Goal: Task Accomplishment & Management: Use online tool/utility

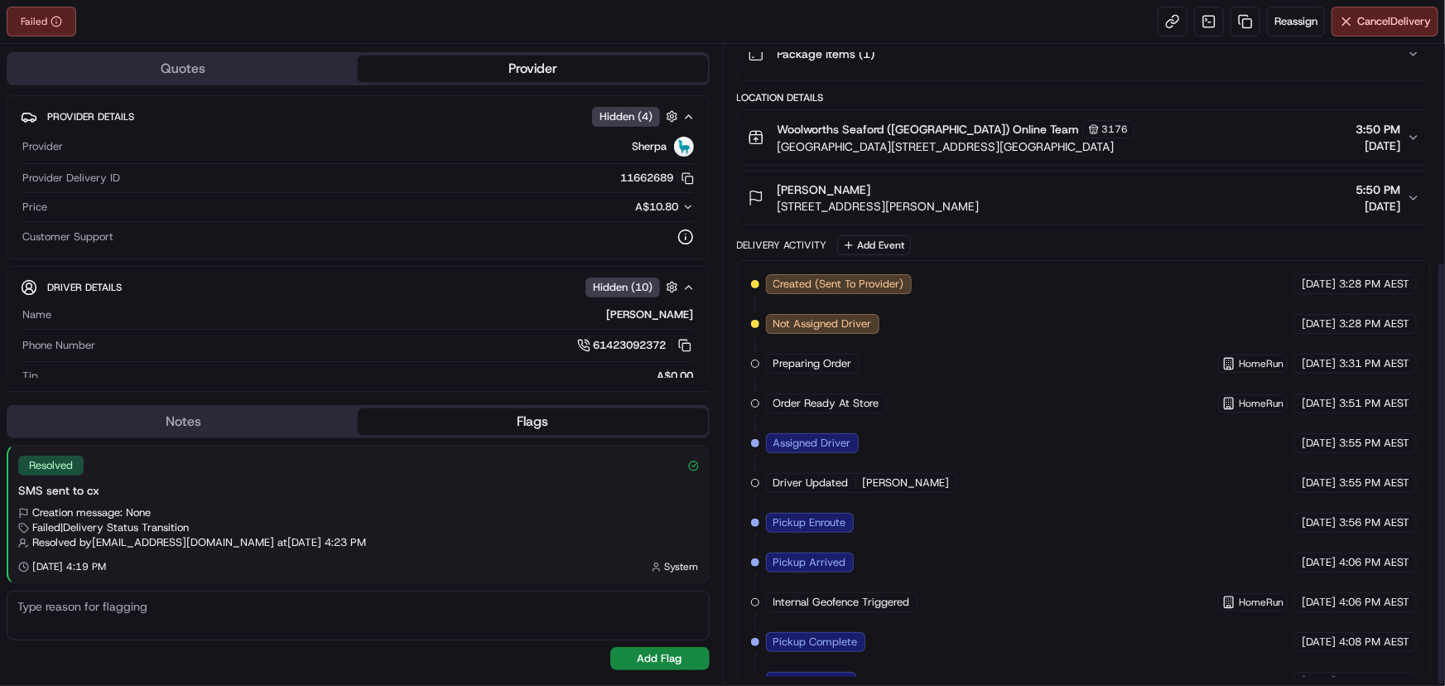
scroll to position [326, 0]
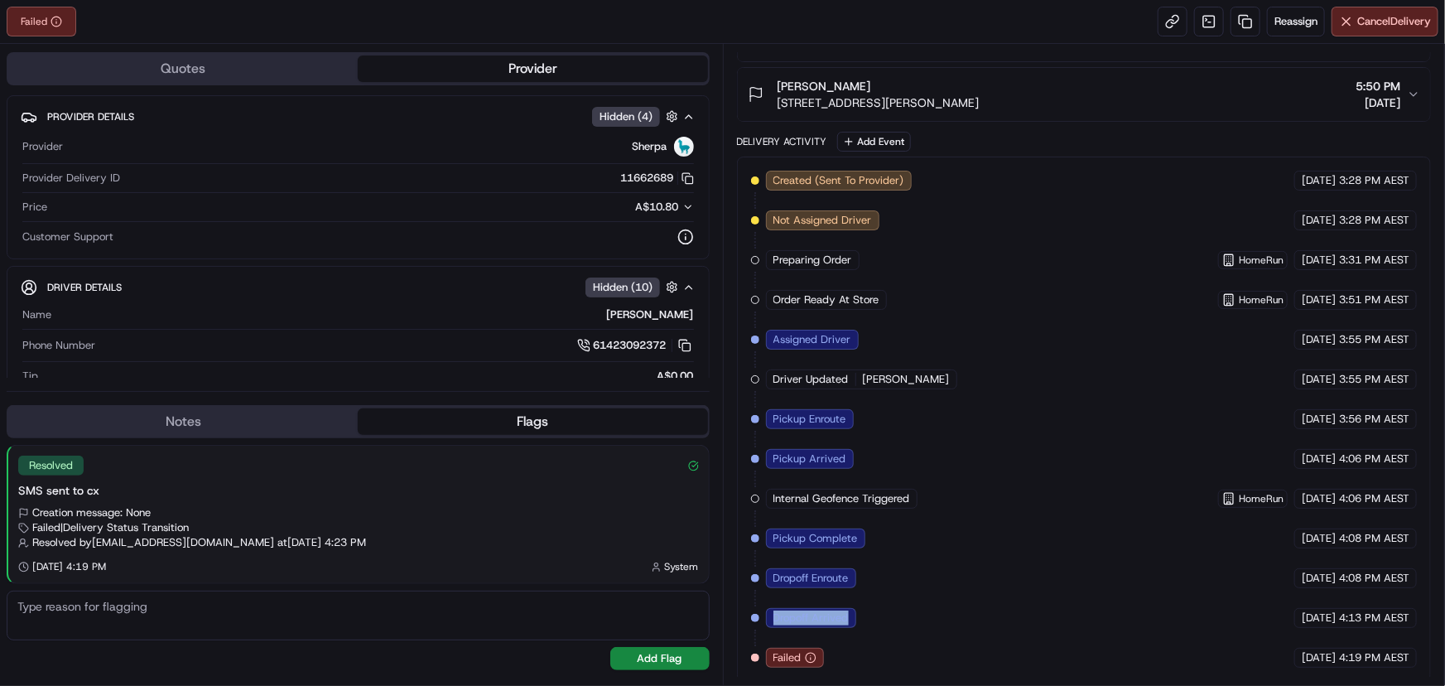
drag, startPoint x: 773, startPoint y: 610, endPoint x: 848, endPoint y: 610, distance: 75.4
click at [848, 611] on span "Dropoff Arrived" at bounding box center [811, 618] width 75 height 15
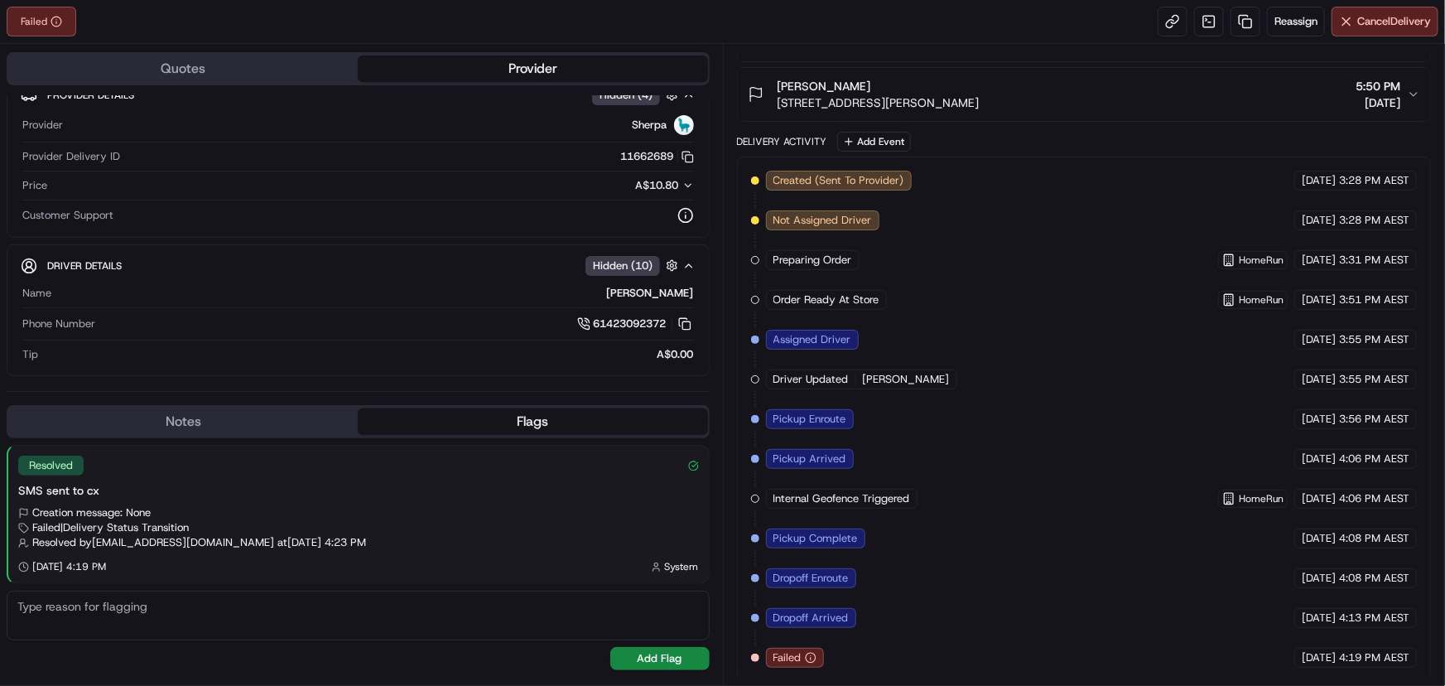
scroll to position [0, 0]
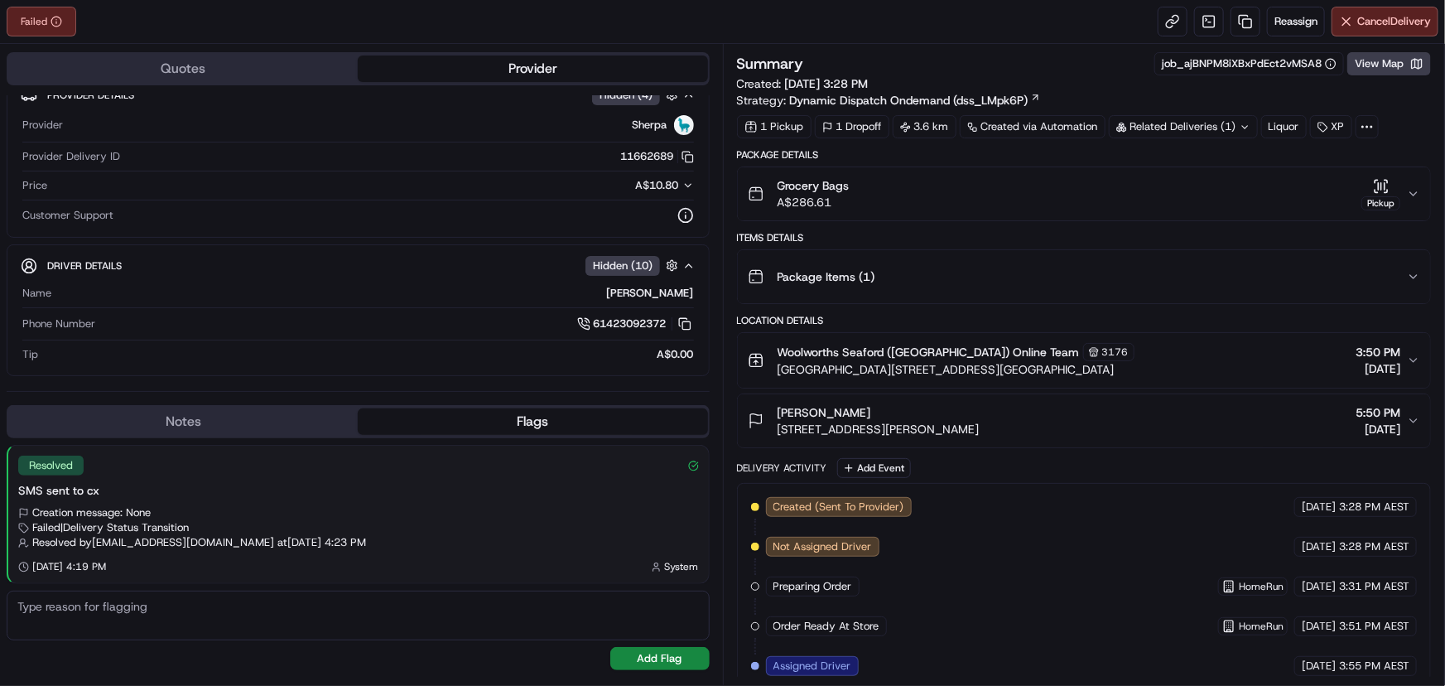
click at [1385, 189] on icon "button" at bounding box center [1385, 185] width 0 height 7
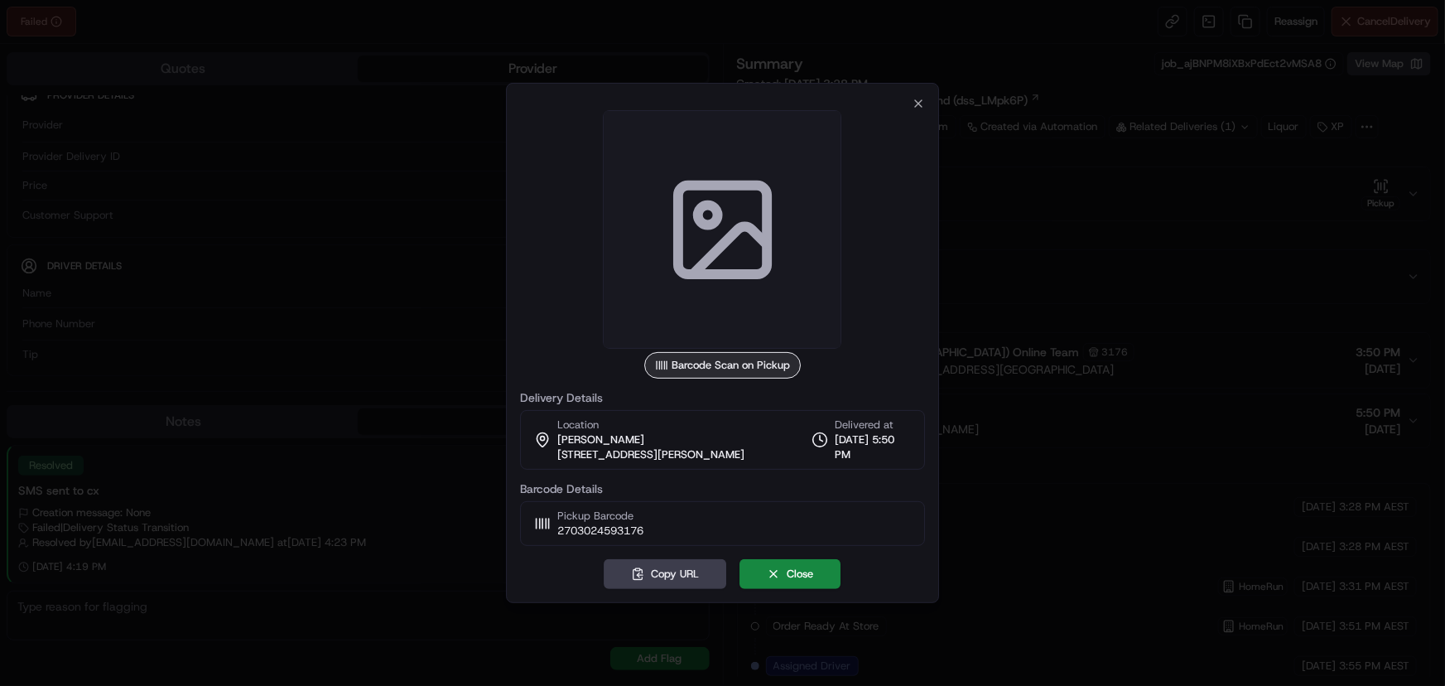
click at [718, 264] on icon at bounding box center [723, 230] width 118 height 118
click at [919, 104] on icon "button" at bounding box center [918, 103] width 13 height 13
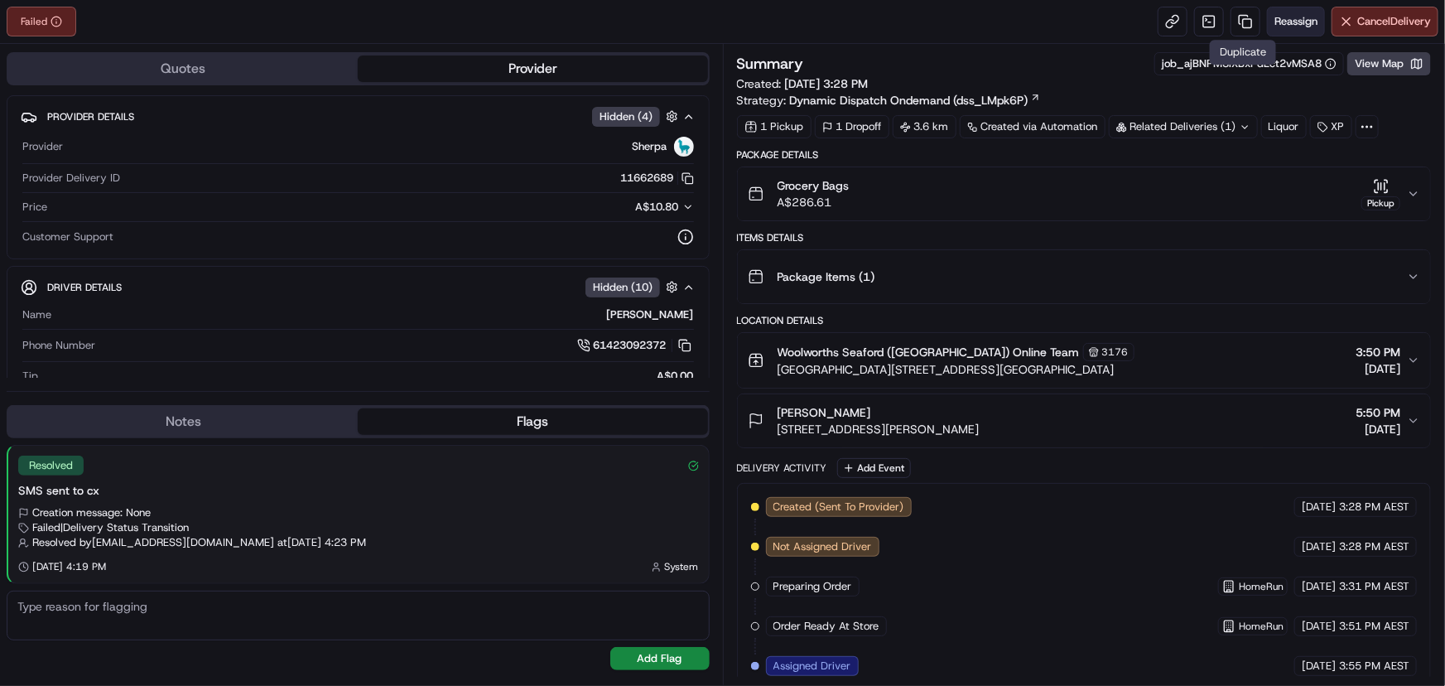
click at [1282, 22] on span "Reassign" at bounding box center [1296, 21] width 43 height 15
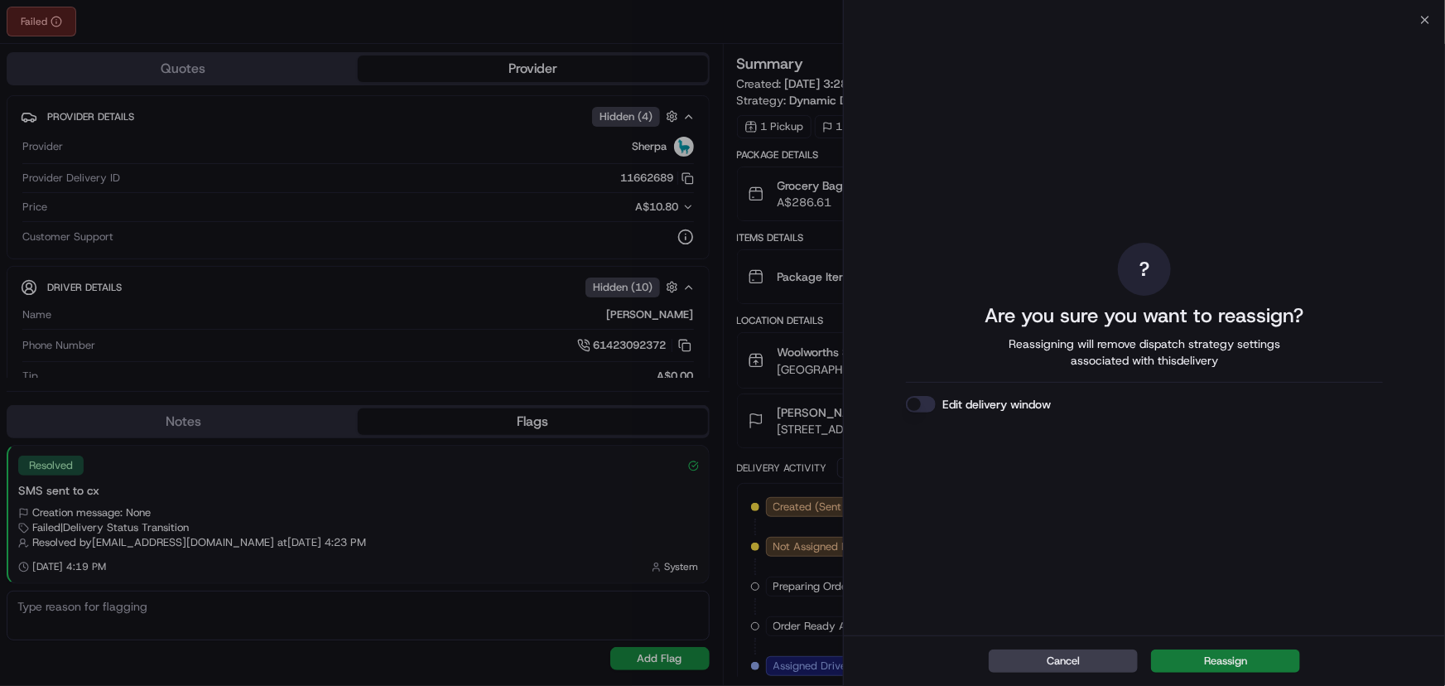
click at [1190, 659] on button "Reassign" at bounding box center [1225, 660] width 149 height 23
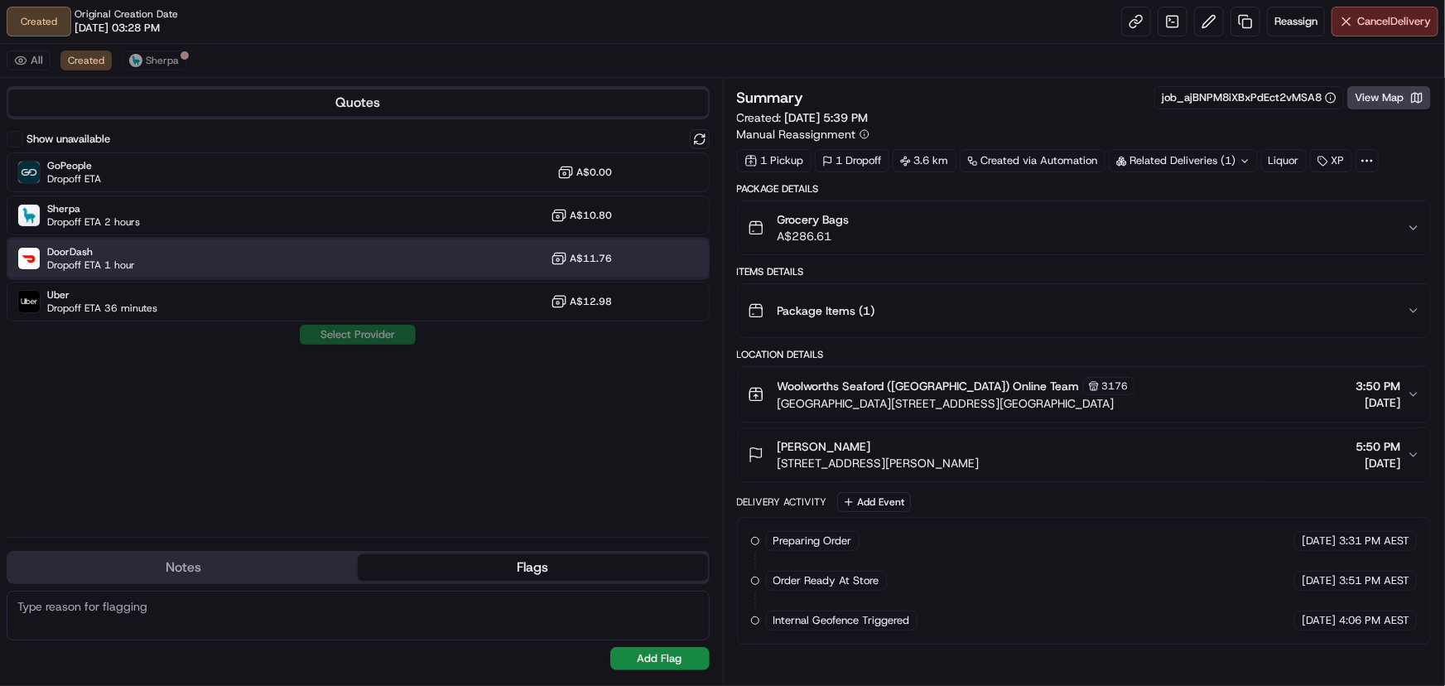
click at [246, 260] on div "DoorDash Dropoff ETA 1 hour A$11.76" at bounding box center [358, 259] width 703 height 40
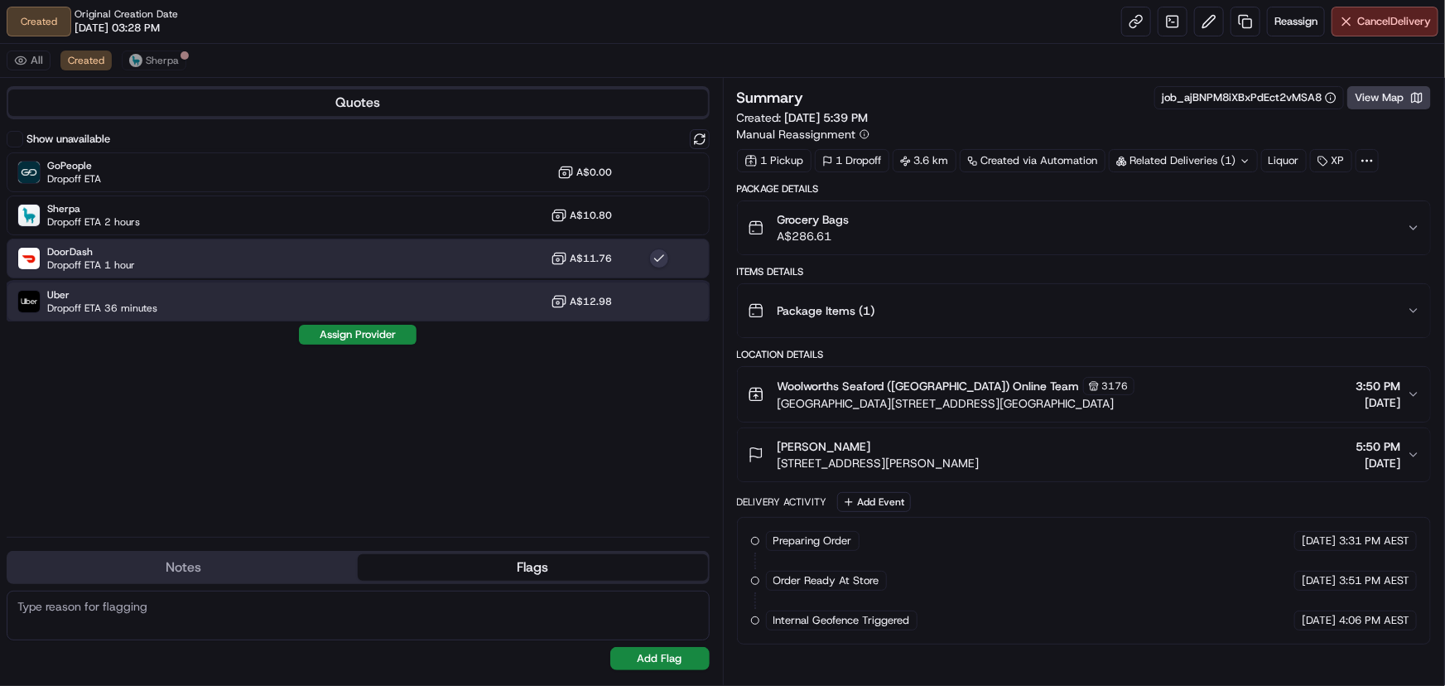
click at [190, 305] on div "Uber Dropoff ETA 36 minutes A$12.98" at bounding box center [358, 302] width 703 height 40
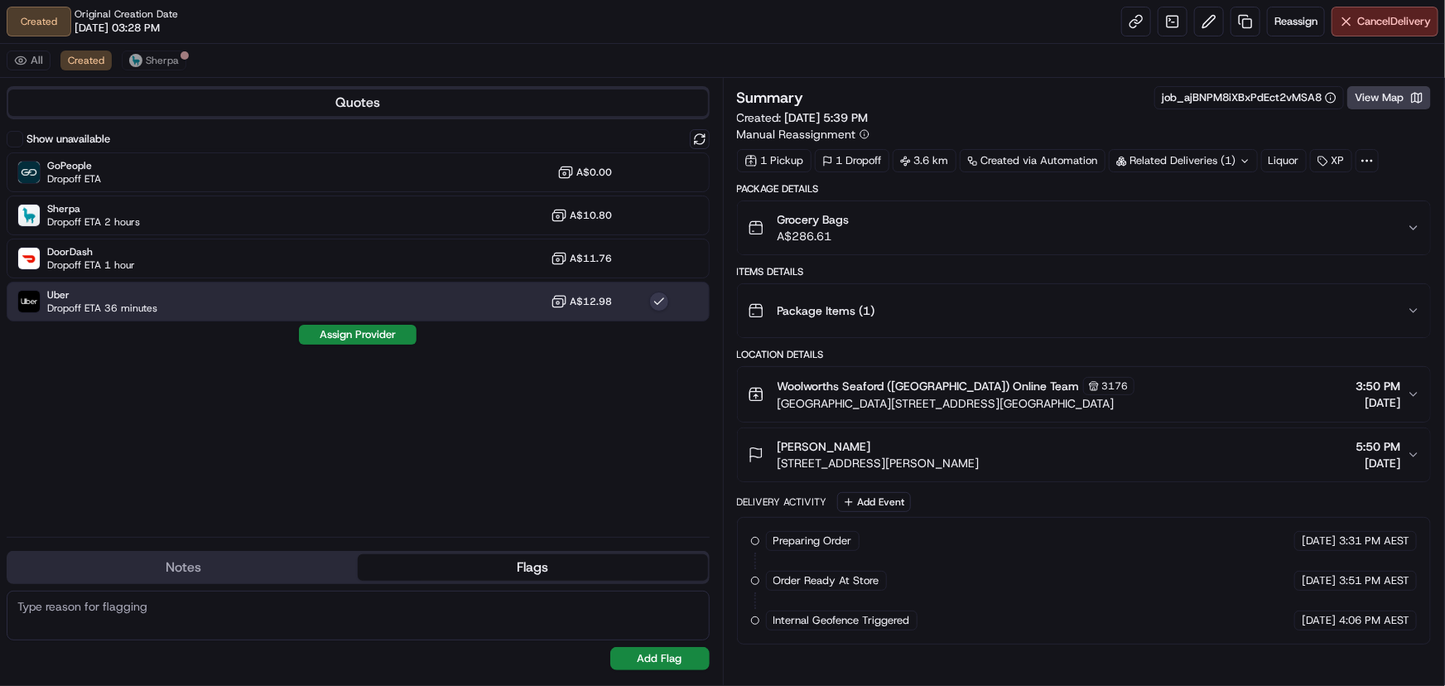
drag, startPoint x: 356, startPoint y: 333, endPoint x: 402, endPoint y: 330, distance: 45.7
click at [356, 332] on button "Assign Provider" at bounding box center [358, 335] width 118 height 20
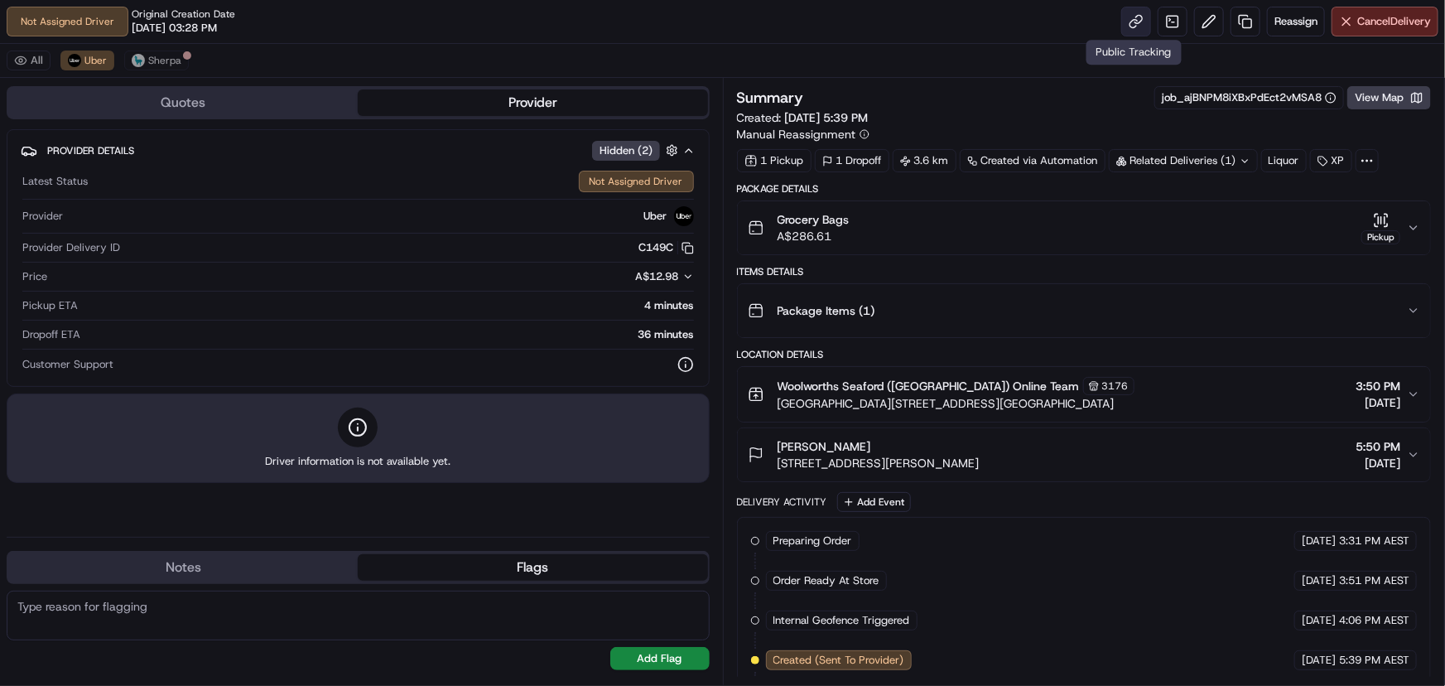
click at [1139, 18] on link at bounding box center [1137, 22] width 30 height 30
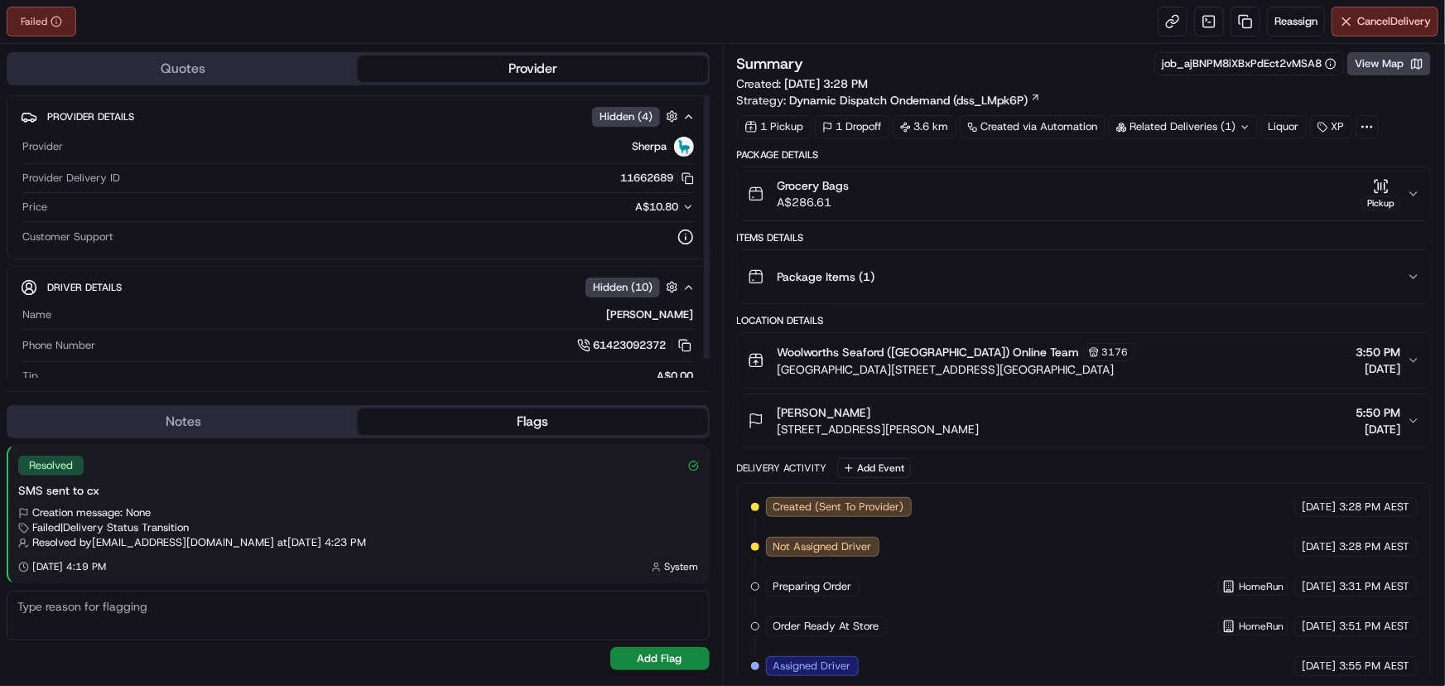
scroll to position [326, 0]
